Goal: Task Accomplishment & Management: Manage account settings

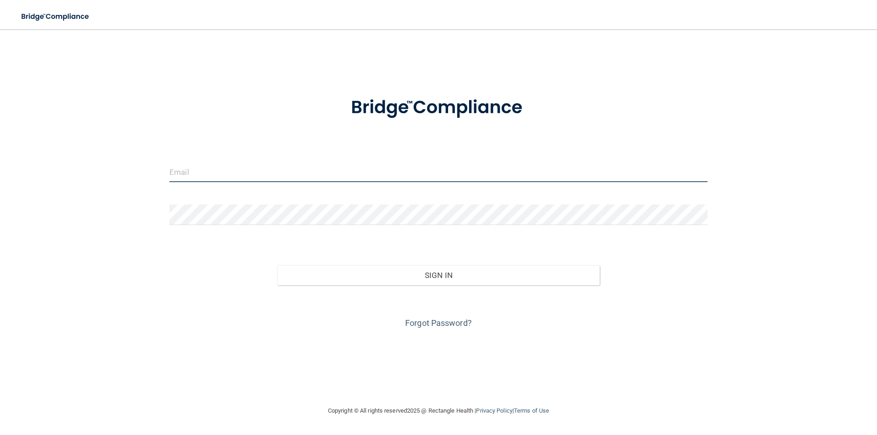
click at [268, 175] on input "email" at bounding box center [438, 172] width 538 height 21
click at [220, 165] on input "email" at bounding box center [438, 172] width 538 height 21
click at [444, 318] on link "Forgot Password?" at bounding box center [438, 323] width 67 height 10
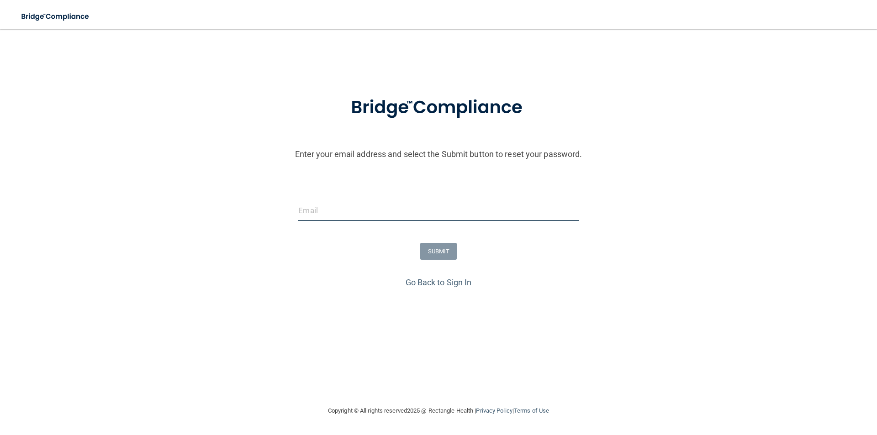
click at [390, 201] on input "email" at bounding box center [438, 211] width 280 height 21
type input "[EMAIL_ADDRESS][DOMAIN_NAME]"
click at [443, 252] on button "SUBMIT" at bounding box center [438, 251] width 37 height 17
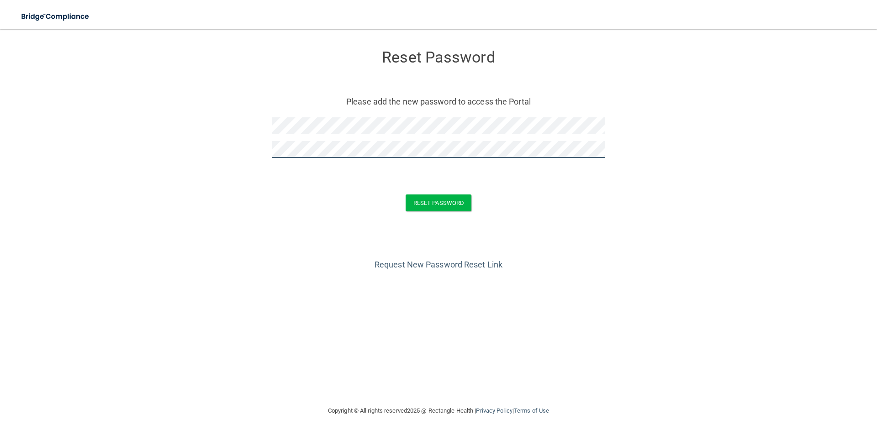
click at [406, 195] on button "Reset Password" at bounding box center [439, 203] width 66 height 17
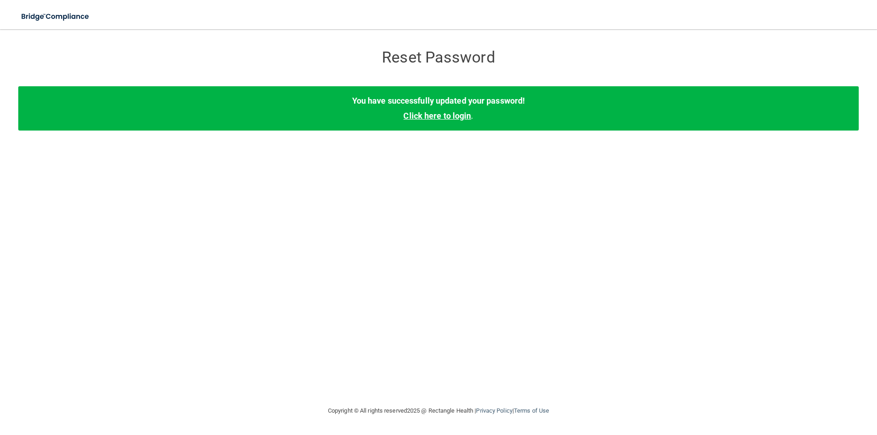
click at [445, 116] on link "Click here to login" at bounding box center [437, 116] width 68 height 10
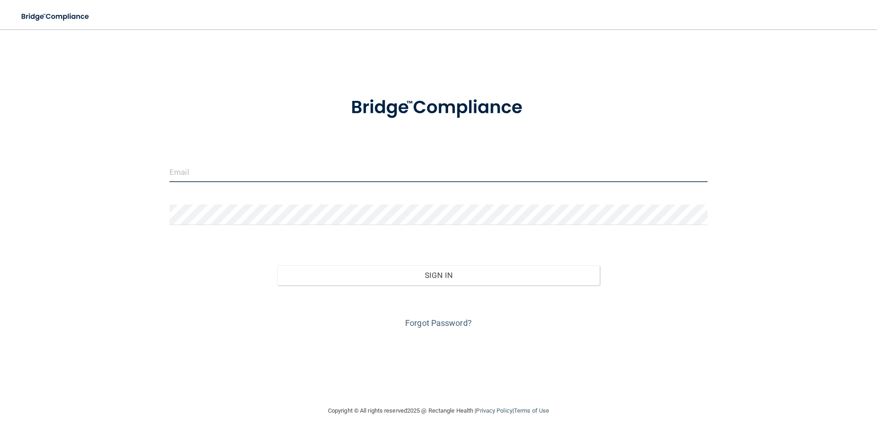
type input "[EMAIL_ADDRESS][DOMAIN_NAME]"
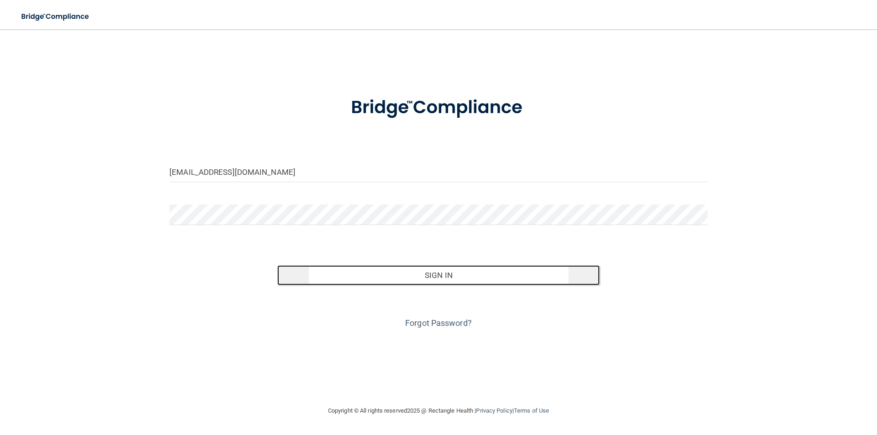
click at [413, 275] on button "Sign In" at bounding box center [438, 275] width 323 height 20
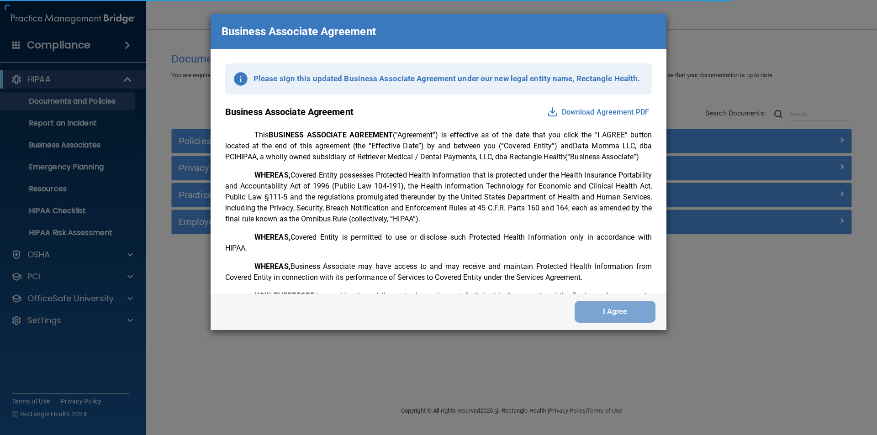
click at [628, 296] on div "I Agree" at bounding box center [439, 312] width 456 height 37
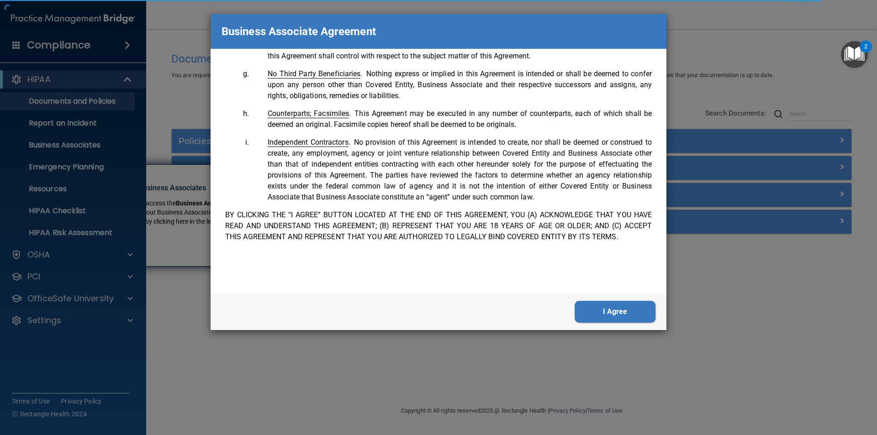
scroll to position [1863, 0]
click at [625, 305] on button "I Agree" at bounding box center [615, 312] width 81 height 22
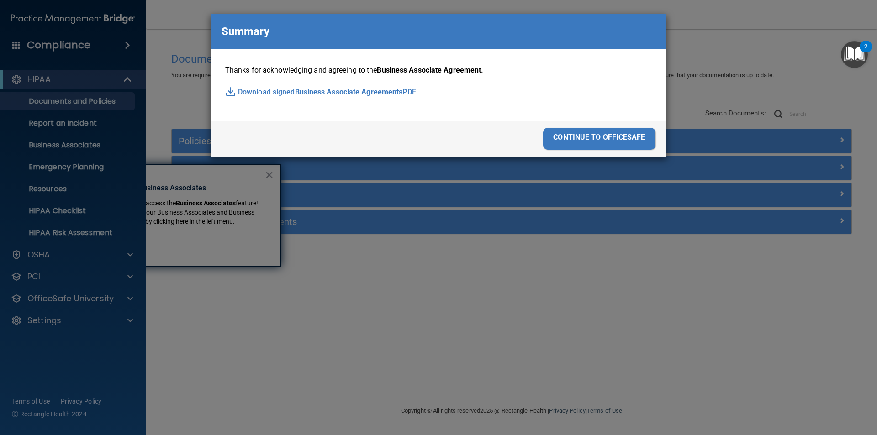
click at [598, 142] on div "continue to officesafe" at bounding box center [599, 139] width 112 height 22
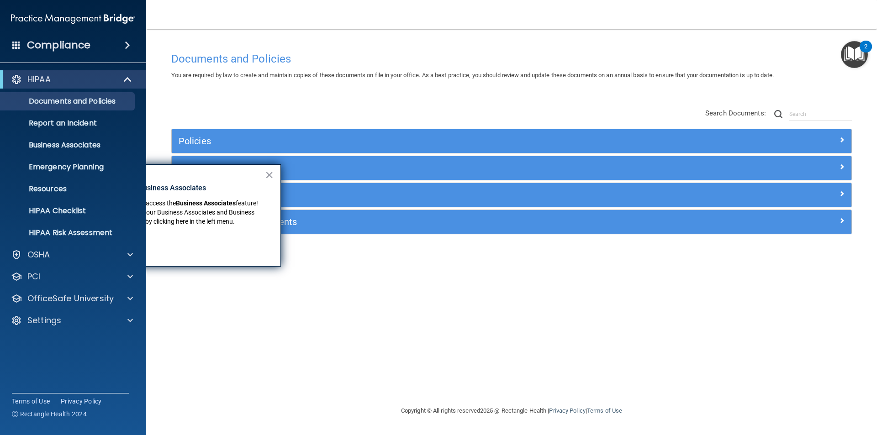
click at [264, 169] on div "× New Location for Business Associates We've made it easier to access the Busin…" at bounding box center [171, 215] width 219 height 102
click at [272, 175] on button "×" at bounding box center [269, 175] width 9 height 15
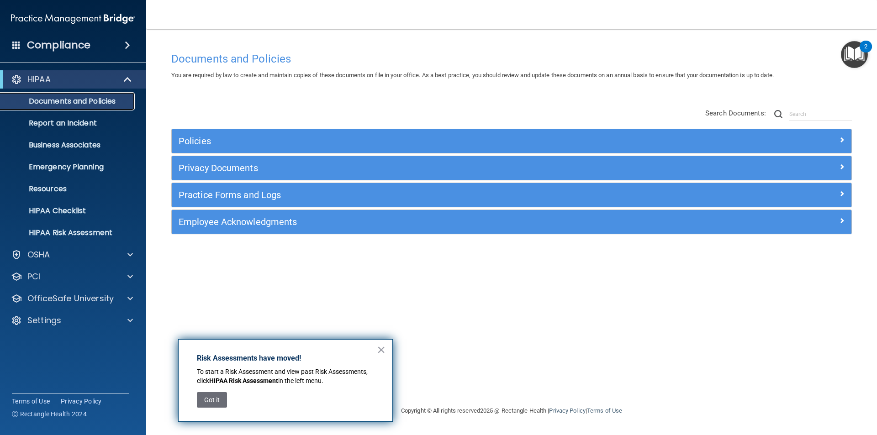
click at [103, 97] on p "Documents and Policies" at bounding box center [68, 101] width 125 height 9
click at [63, 253] on div "OSHA" at bounding box center [60, 254] width 113 height 11
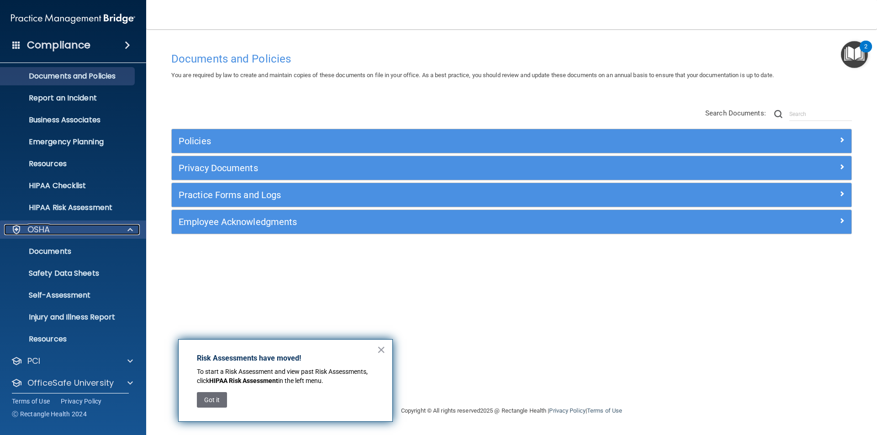
scroll to position [0, 0]
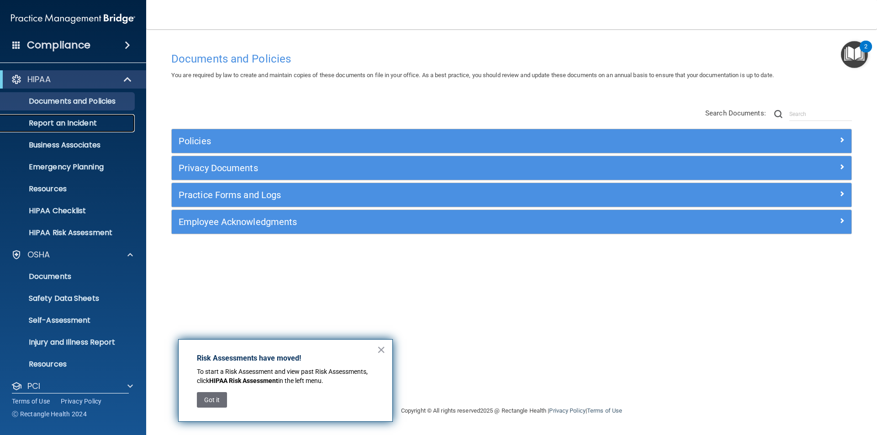
click at [64, 123] on p "Report an Incident" at bounding box center [68, 123] width 125 height 9
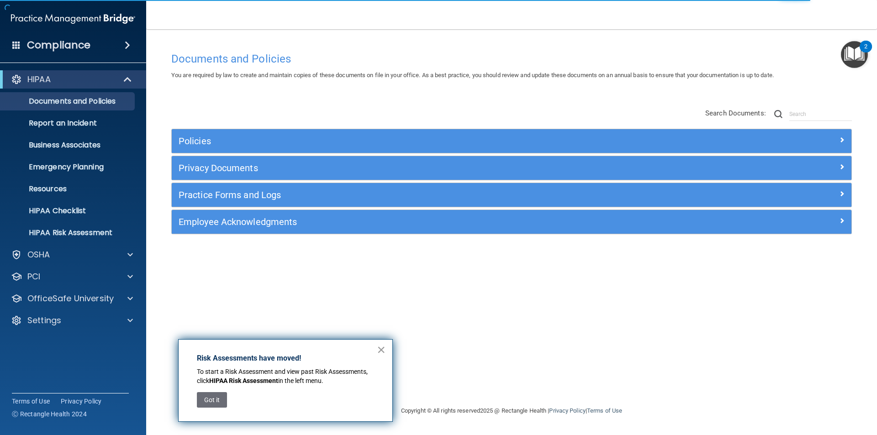
click at [382, 346] on button "×" at bounding box center [381, 350] width 9 height 15
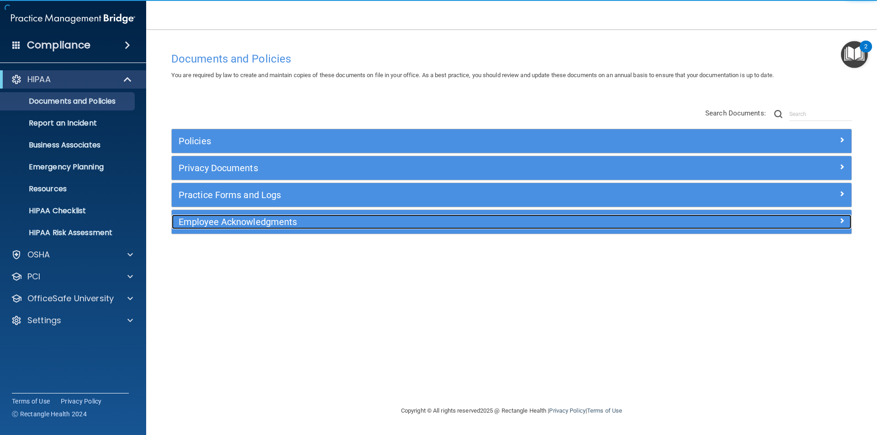
click at [240, 222] on h5 "Employee Acknowledgments" at bounding box center [427, 222] width 496 height 10
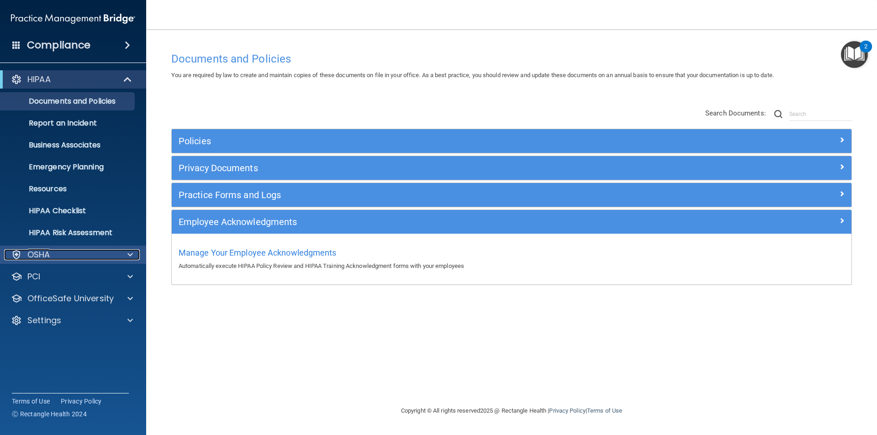
click at [71, 255] on div "OSHA" at bounding box center [60, 254] width 113 height 11
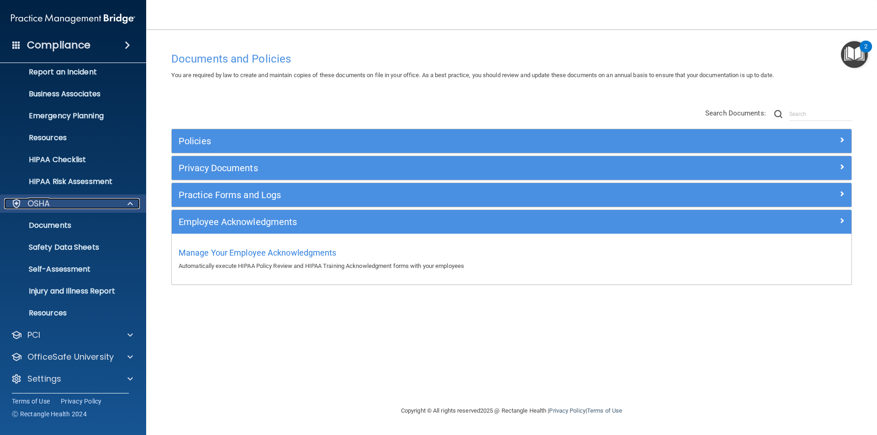
scroll to position [53, 0]
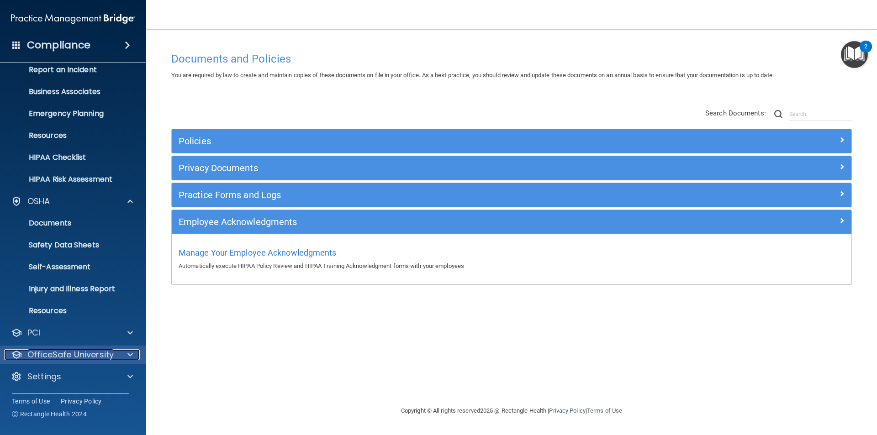
click at [79, 359] on p "OfficeSafe University" at bounding box center [70, 354] width 86 height 11
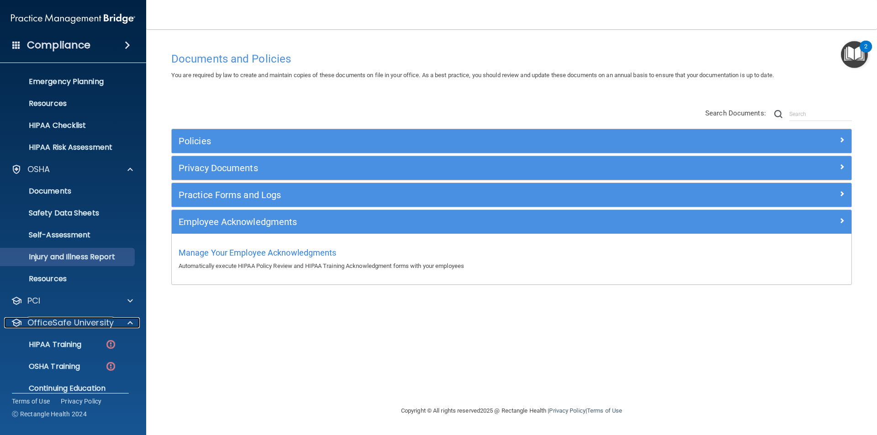
scroll to position [119, 0]
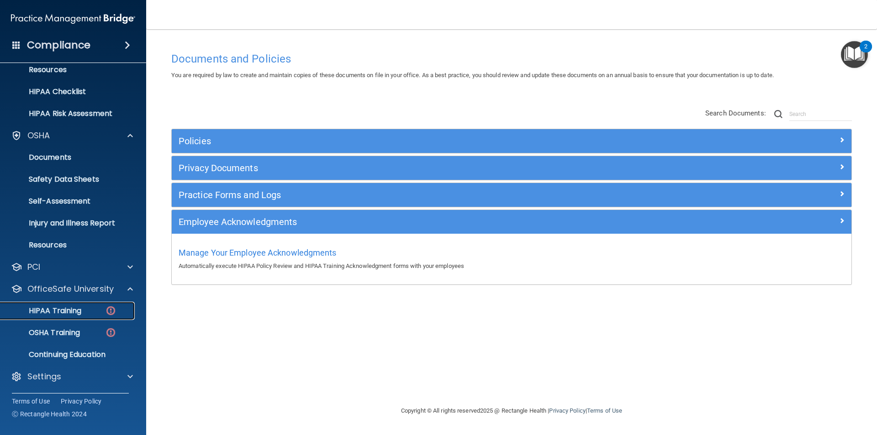
click at [78, 312] on p "HIPAA Training" at bounding box center [43, 311] width 75 height 9
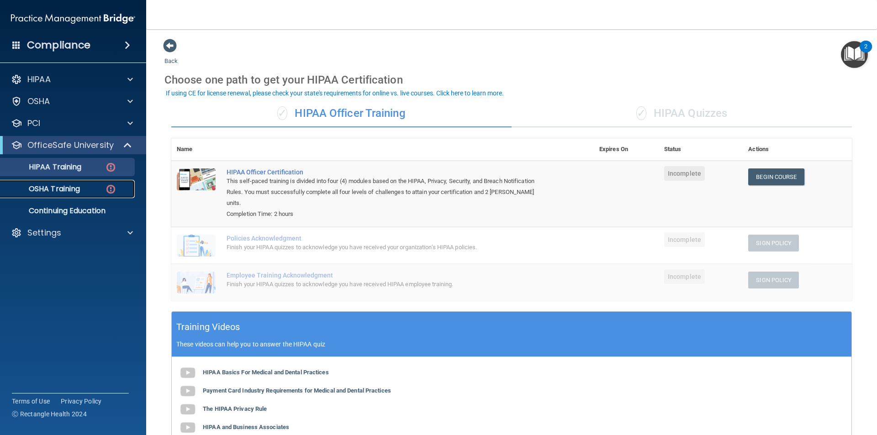
click at [51, 190] on p "OSHA Training" at bounding box center [43, 189] width 74 height 9
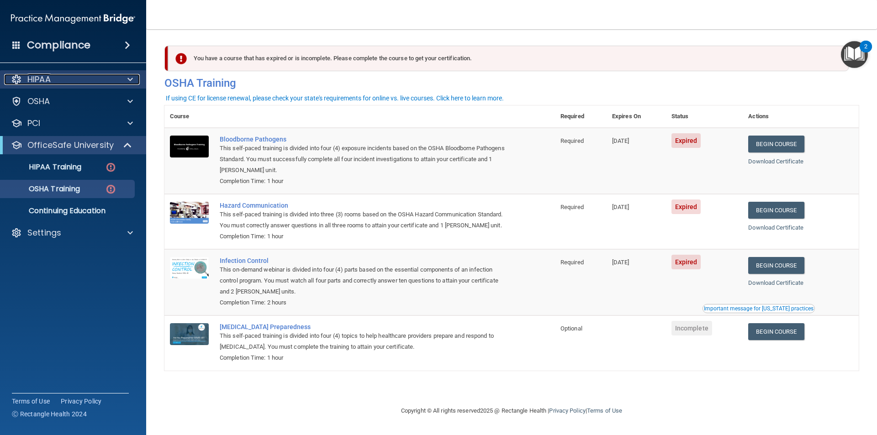
click at [67, 79] on div "HIPAA" at bounding box center [60, 79] width 113 height 11
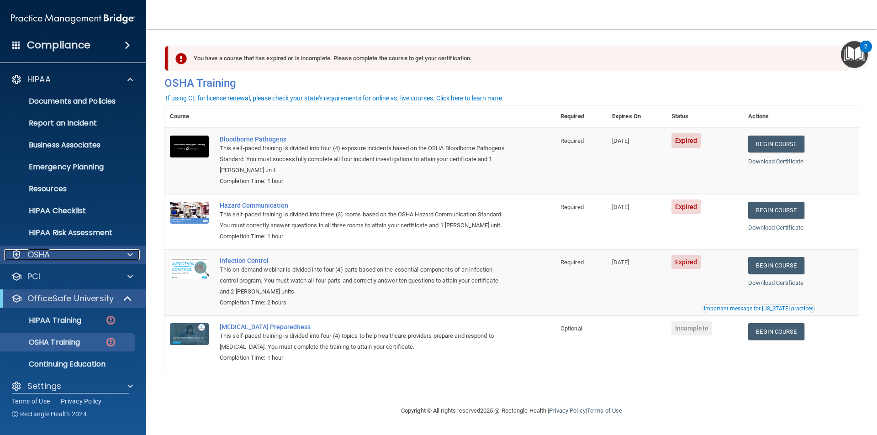
click at [62, 255] on div "OSHA" at bounding box center [60, 254] width 113 height 11
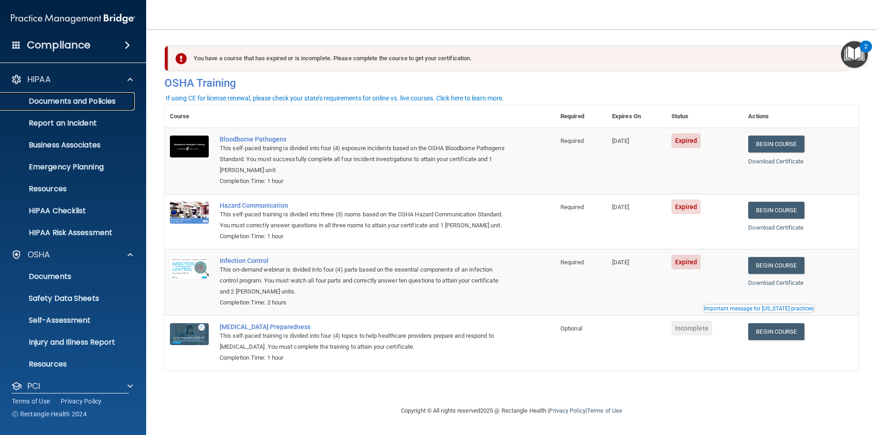
click at [60, 103] on p "Documents and Policies" at bounding box center [68, 101] width 125 height 9
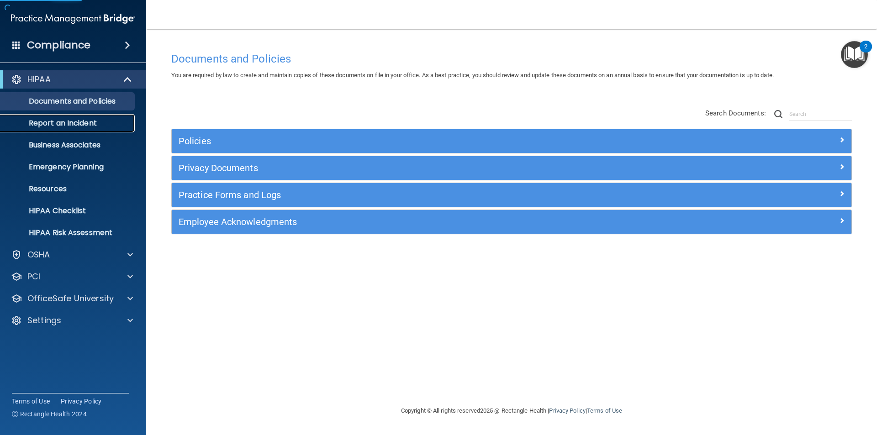
click at [81, 125] on p "Report an Incident" at bounding box center [68, 123] width 125 height 9
